Goal: Information Seeking & Learning: Learn about a topic

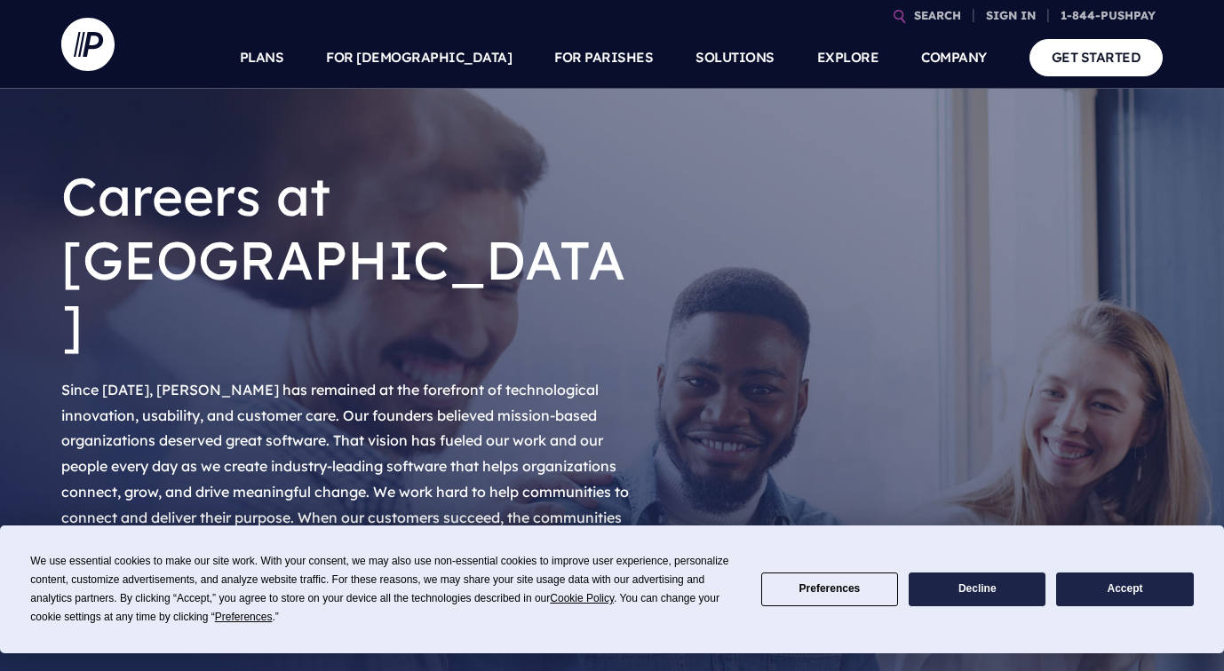
click at [175, 591] on link "View Openings" at bounding box center [162, 617] width 203 height 52
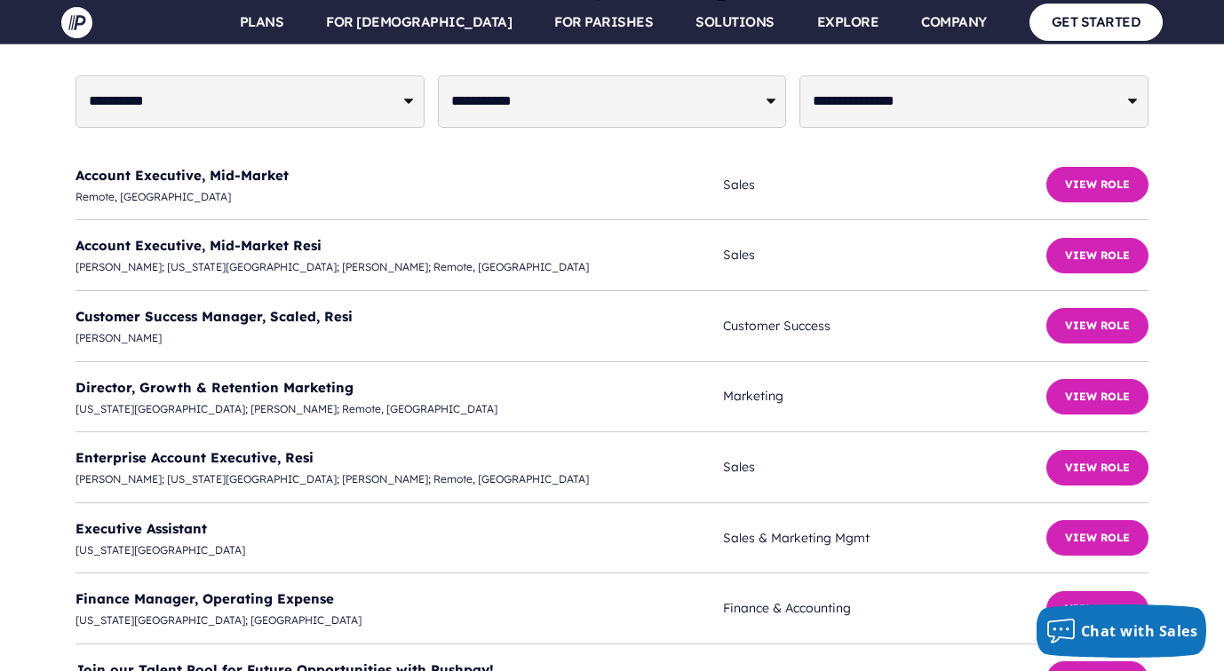
scroll to position [4504, 0]
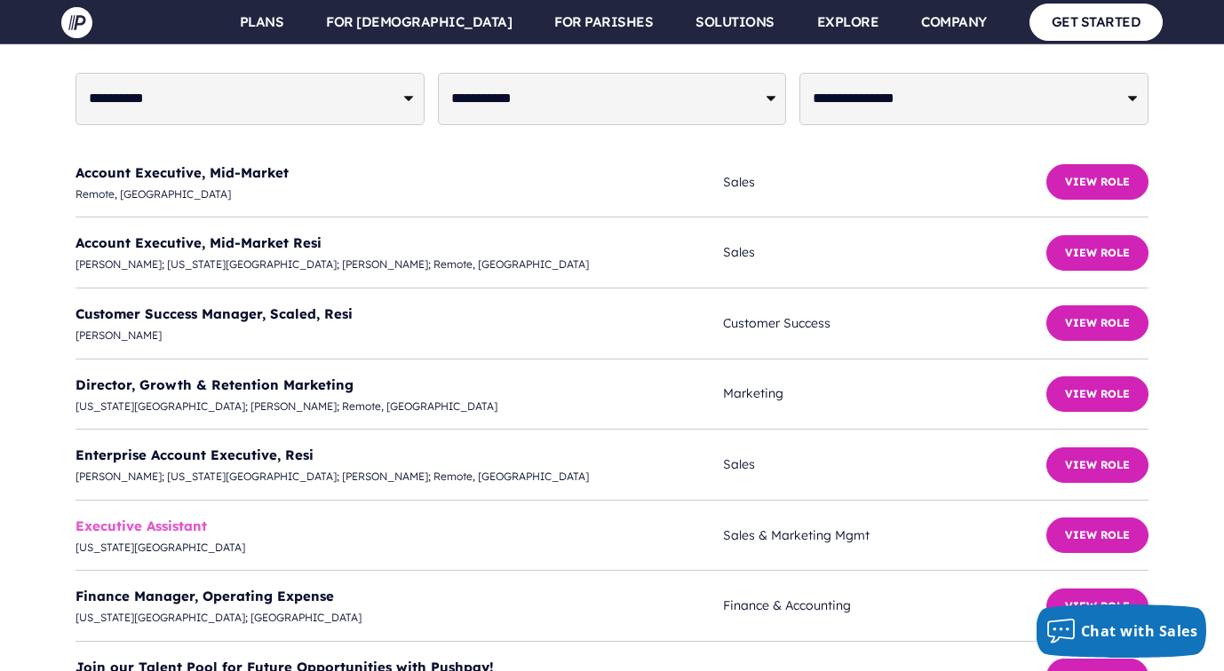
click at [156, 518] on link "Executive Assistant" at bounding box center [140, 526] width 131 height 17
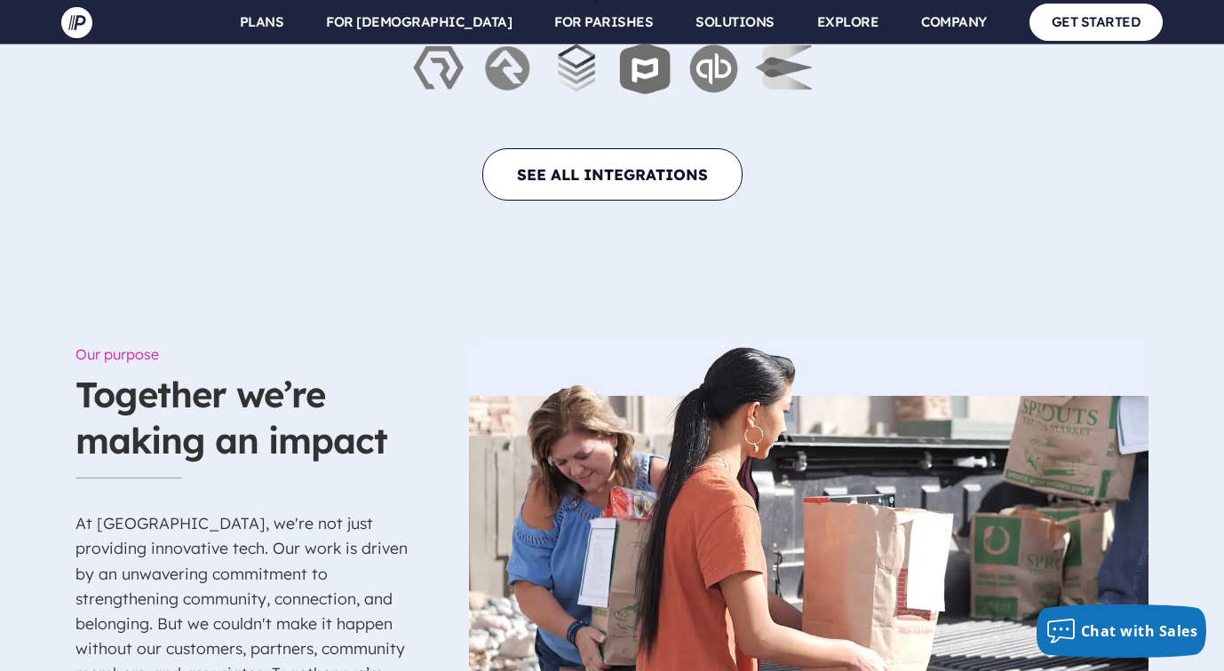
scroll to position [6560, 0]
